Goal: Information Seeking & Learning: Find specific page/section

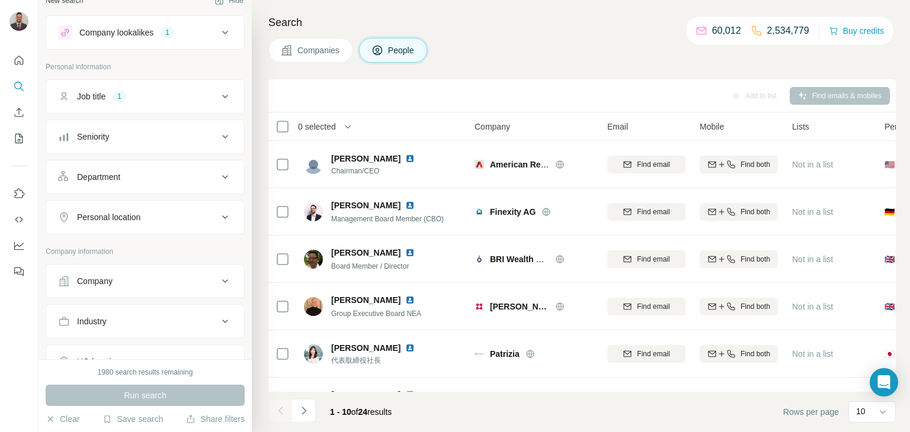
scroll to position [18, 0]
